Goal: Task Accomplishment & Management: Complete application form

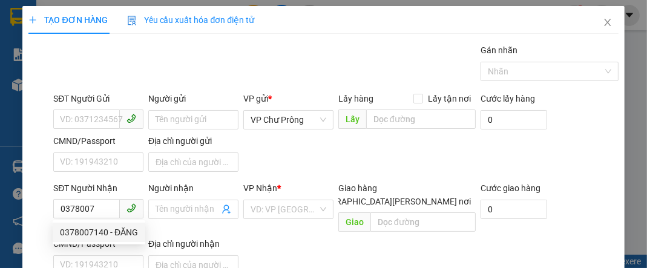
drag, startPoint x: 105, startPoint y: 231, endPoint x: 111, endPoint y: 230, distance: 6.2
click at [105, 232] on div "0378007140 - ĐĂNG" at bounding box center [99, 232] width 78 height 13
type input "0378007140"
type input "ĐĂNG"
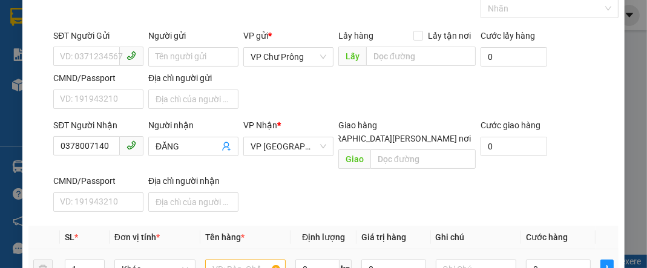
scroll to position [145, 0]
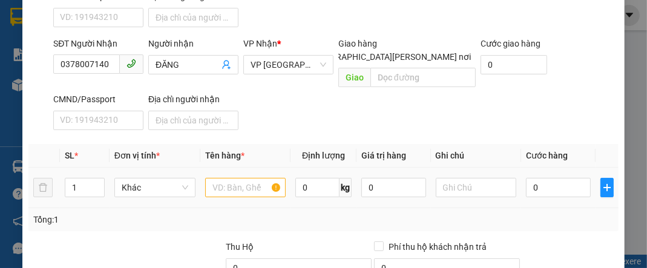
type input "0378007140"
click at [214, 178] on input "text" at bounding box center [245, 187] width 81 height 19
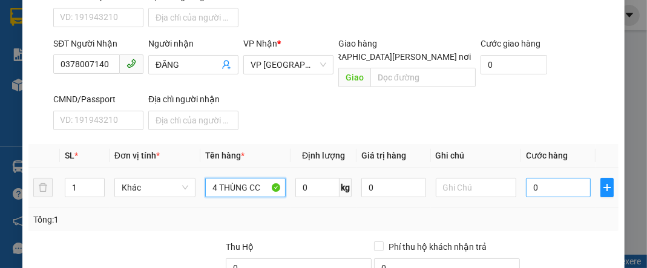
type input "4 THÙNG CC"
click at [577, 178] on input "0" at bounding box center [558, 187] width 64 height 19
type input "2"
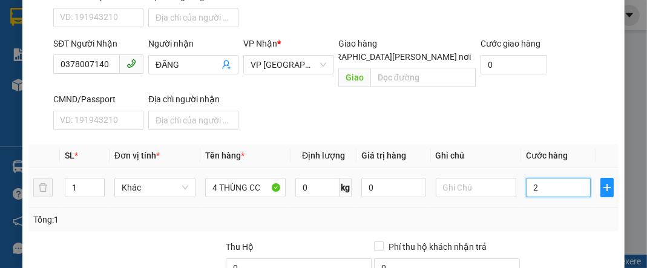
type input "20"
type input "200"
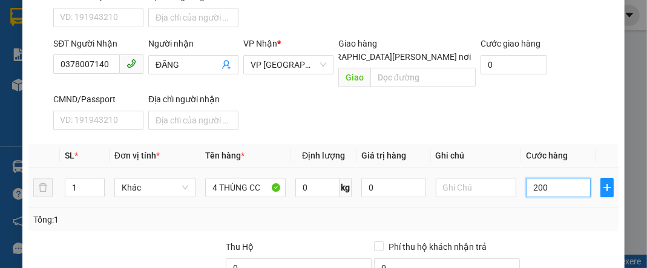
type input "200"
type input "2.000"
type input "20.000"
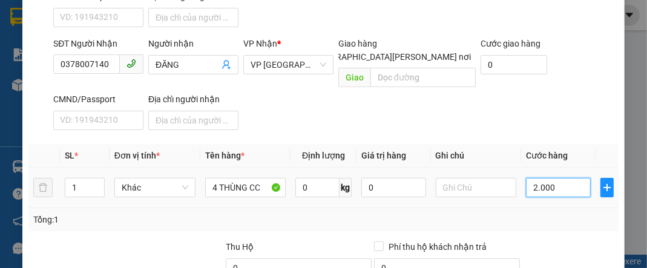
type input "20.000"
type input "200.000"
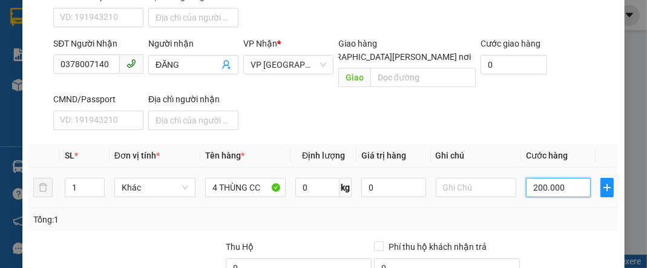
scroll to position [261, 0]
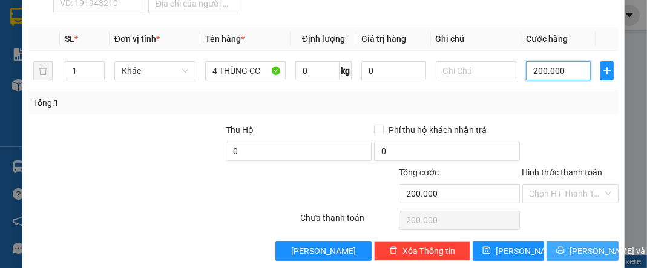
type input "200.000"
click at [578, 244] on span "[PERSON_NAME] và In" at bounding box center [611, 250] width 85 height 13
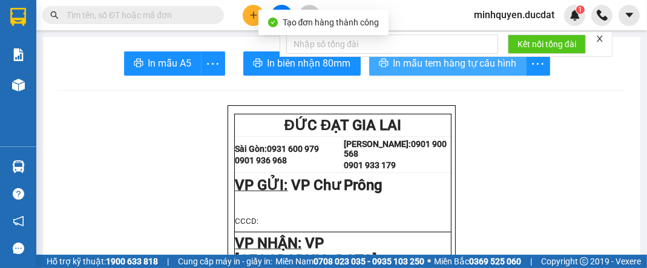
click at [489, 68] on span "In mẫu tem hàng tự cấu hình" at bounding box center [454, 63] width 123 height 15
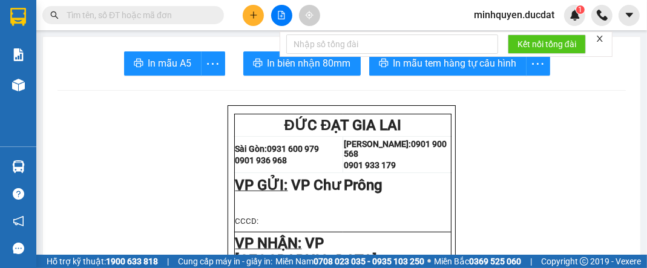
click at [259, 20] on div at bounding box center [281, 15] width 91 height 21
click at [261, 18] on button at bounding box center [253, 15] width 21 height 21
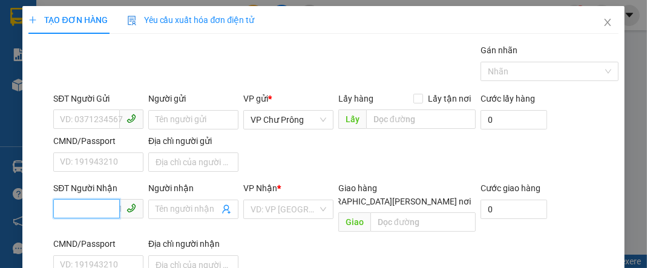
click at [91, 211] on input "SĐT Người Nhận" at bounding box center [86, 208] width 67 height 19
type input "0383724742"
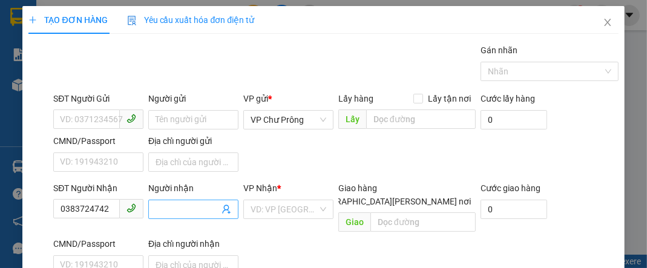
click at [183, 213] on input "Người nhận" at bounding box center [188, 209] width 64 height 13
type input "DŨNG"
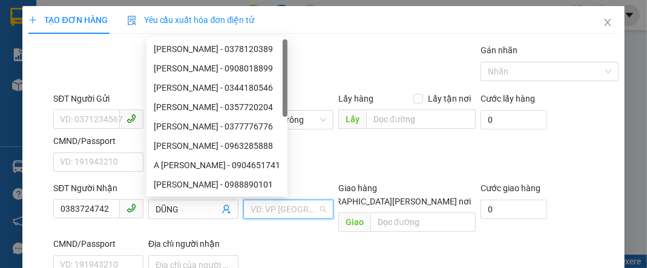
click at [270, 202] on input "search" at bounding box center [283, 209] width 67 height 18
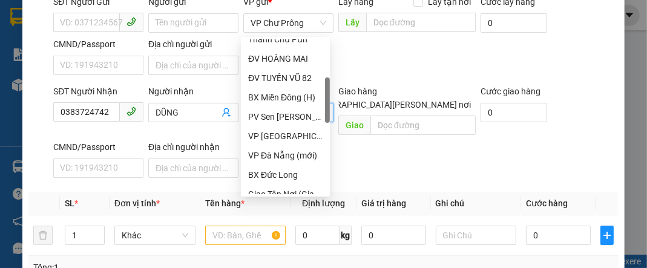
scroll to position [290, 0]
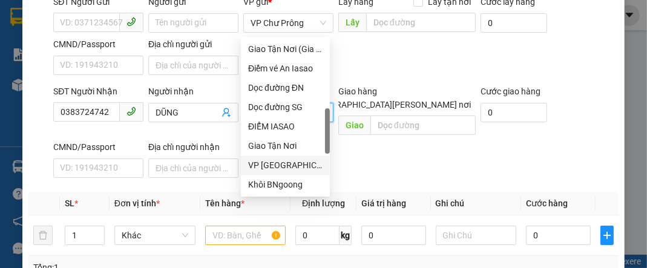
click at [276, 170] on div "VP [GEOGRAPHIC_DATA]" at bounding box center [285, 165] width 74 height 13
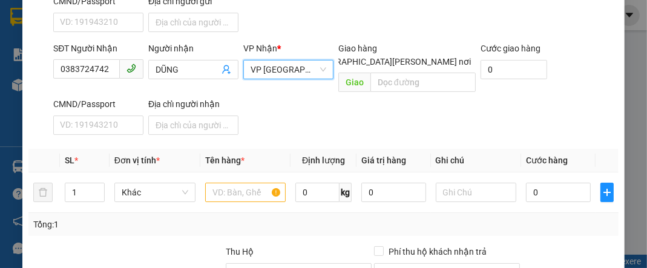
scroll to position [193, 0]
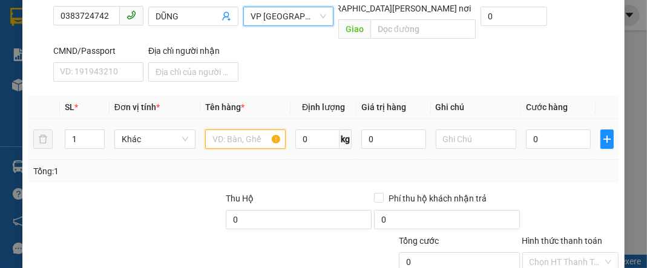
click at [236, 129] on input "text" at bounding box center [245, 138] width 81 height 19
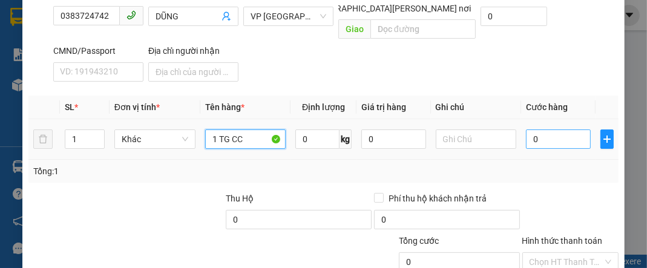
type input "1 TG CC"
click at [538, 129] on input "0" at bounding box center [558, 138] width 64 height 19
type input "4"
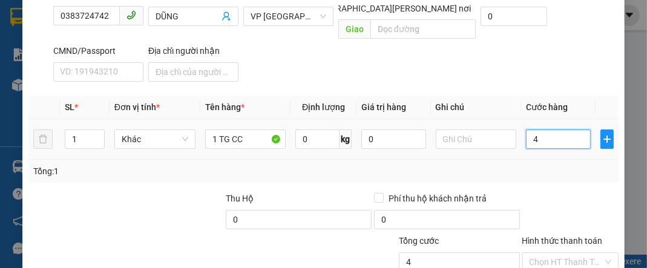
type input "40"
type input "400"
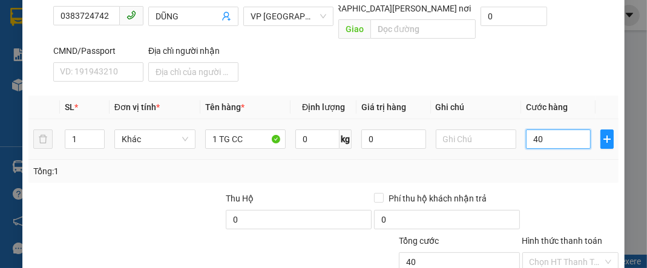
type input "400"
type input "4.000"
type input "40.000"
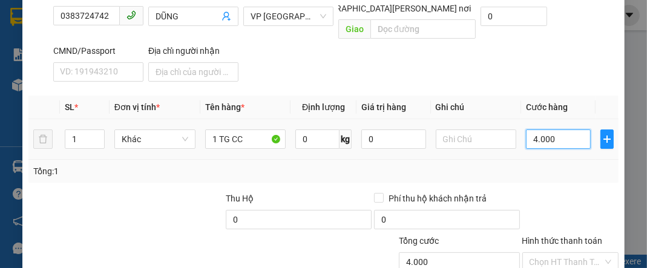
type input "40.000"
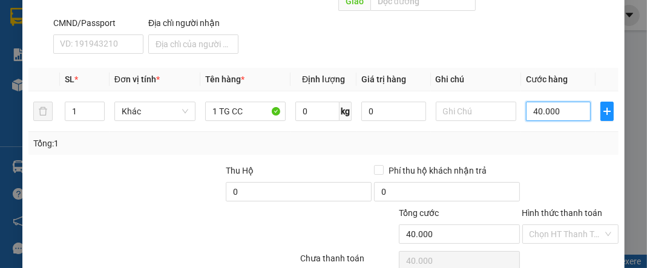
scroll to position [261, 0]
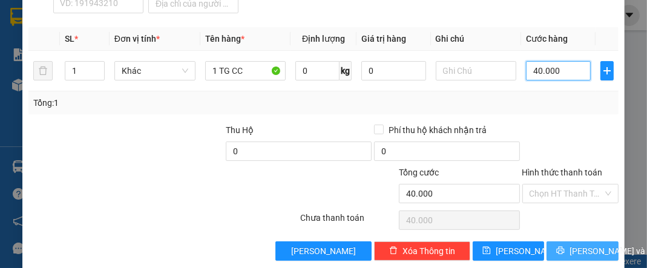
type input "40.000"
click at [570, 244] on span "[PERSON_NAME] và In" at bounding box center [611, 250] width 85 height 13
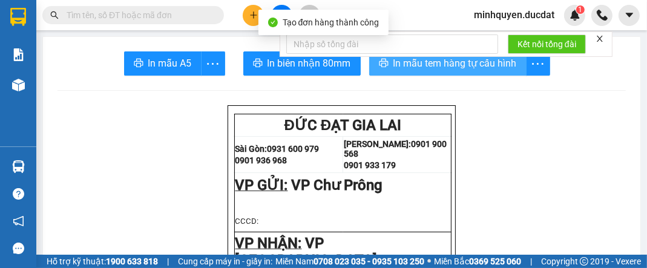
click at [506, 66] on span "In mẫu tem hàng tự cấu hình" at bounding box center [454, 63] width 123 height 15
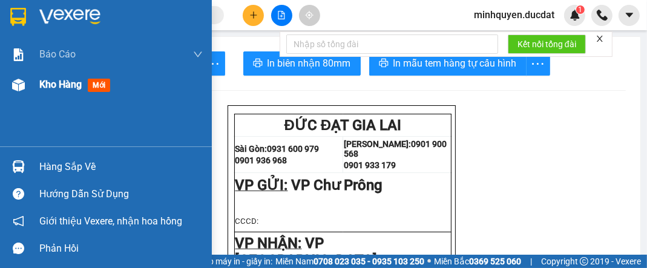
click at [70, 85] on span "Kho hàng" at bounding box center [60, 84] width 42 height 11
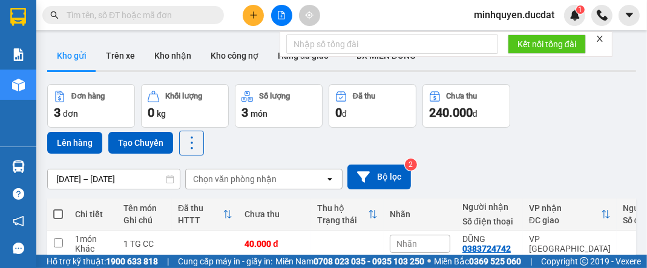
scroll to position [97, 0]
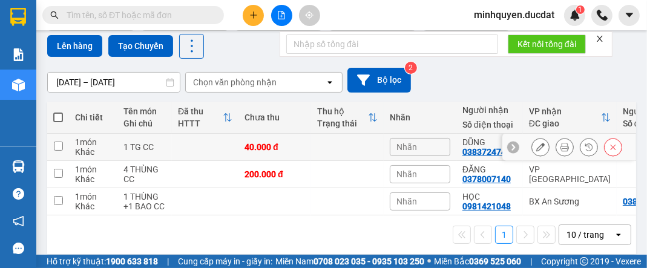
click at [609, 146] on icon at bounding box center [613, 147] width 8 height 8
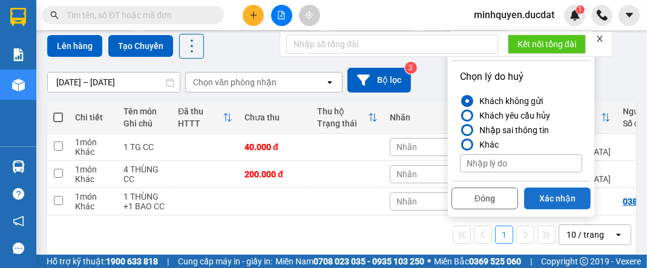
click at [557, 191] on button "Xác nhận" at bounding box center [557, 199] width 67 height 22
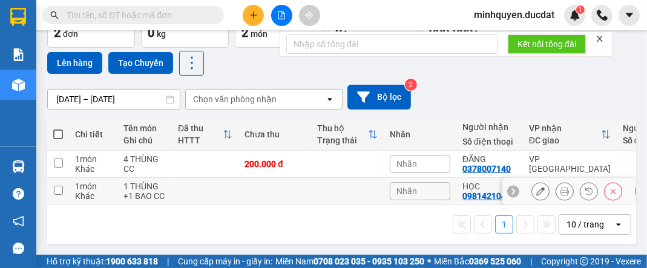
scroll to position [84, 0]
